Goal: Navigation & Orientation: Find specific page/section

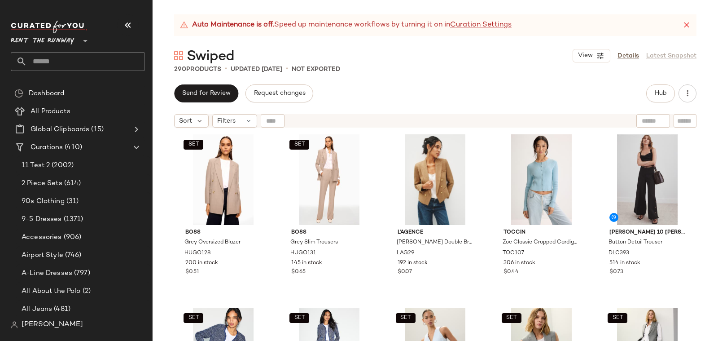
scroll to position [208, 0]
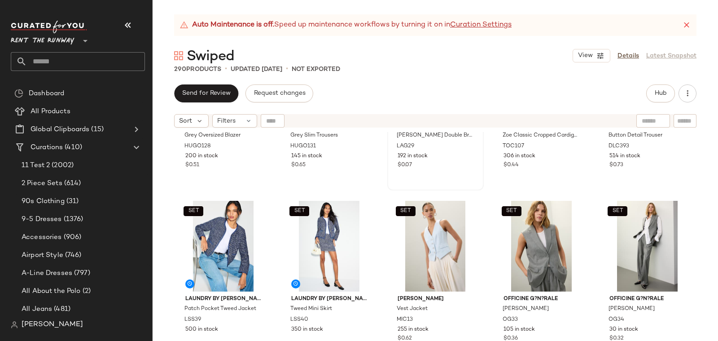
scroll to position [290, 0]
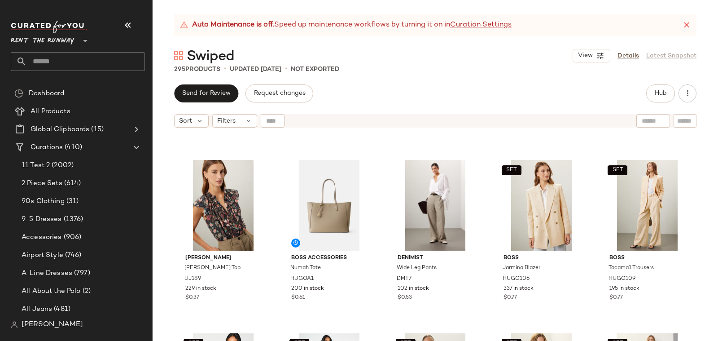
scroll to position [355, 0]
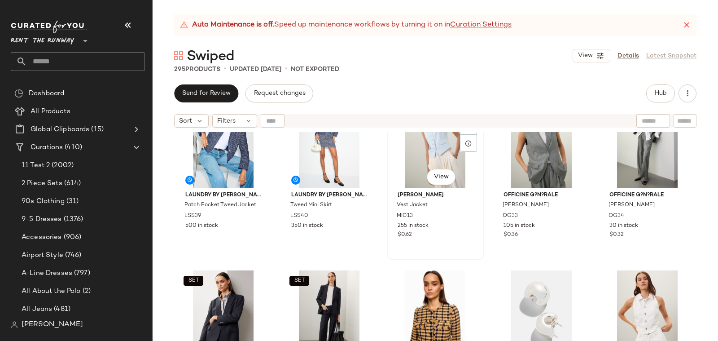
scroll to position [528, 0]
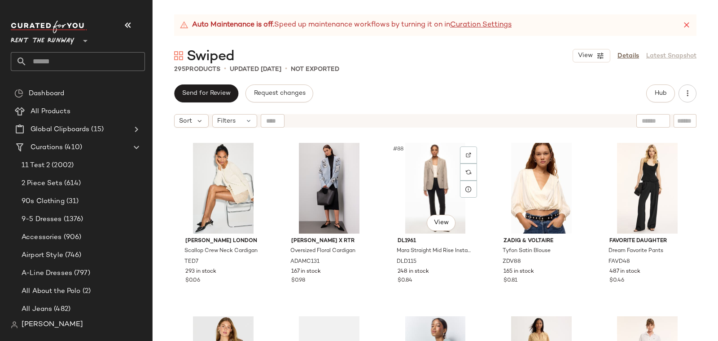
scroll to position [3130, 0]
